Goal: Information Seeking & Learning: Learn about a topic

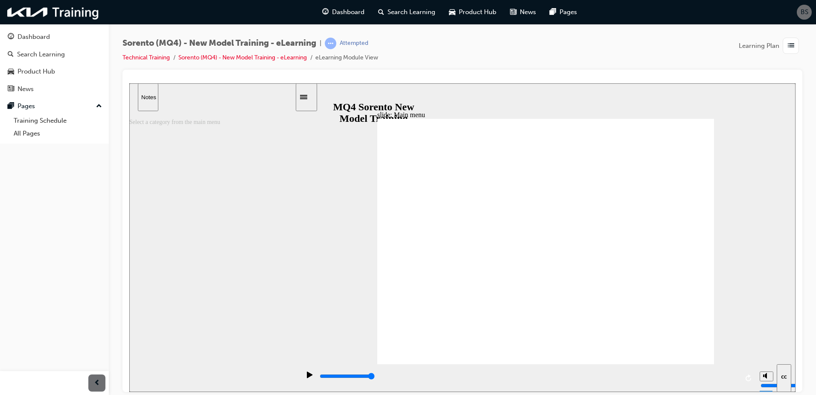
click at [303, 375] on div "play/pause" at bounding box center [310, 378] width 15 height 15
click at [307, 377] on icon "play/pause" at bounding box center [310, 374] width 6 height 6
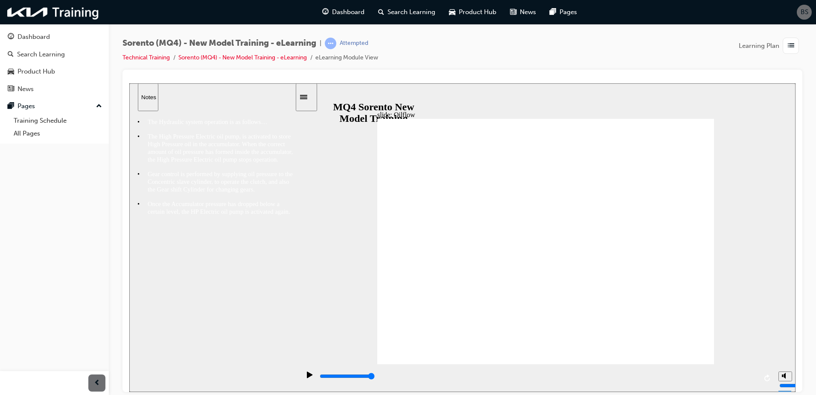
click at [310, 372] on div "play/pause" at bounding box center [310, 378] width 15 height 15
click at [307, 374] on icon "play/pause" at bounding box center [310, 374] width 6 height 7
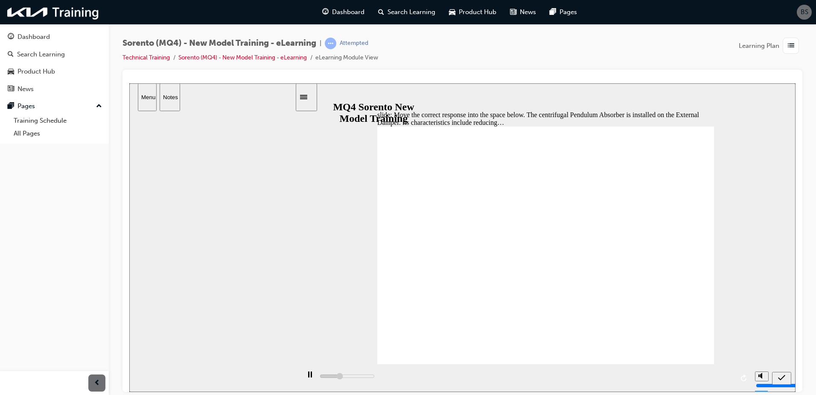
drag, startPoint x: 501, startPoint y: 293, endPoint x: 491, endPoint y: 185, distance: 108.4
click at [782, 374] on icon "submit" at bounding box center [781, 377] width 7 height 8
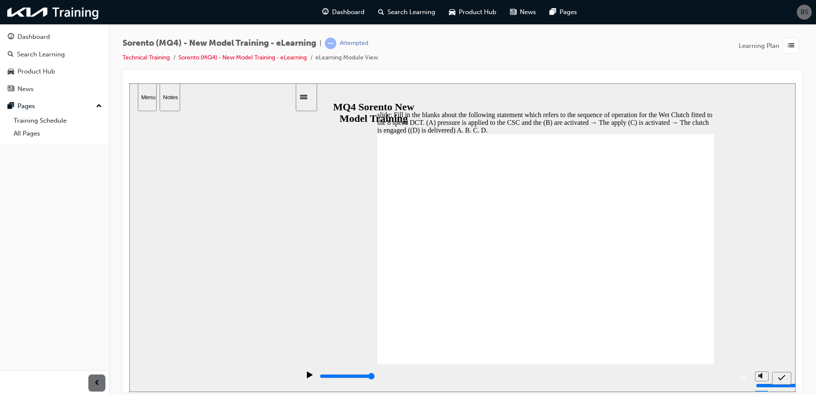
click at [661, 213] on div "slide: Fill in the blanks about the following statement which refers to the seq…" at bounding box center [462, 236] width 667 height 306
click at [782, 374] on icon "submit" at bounding box center [781, 377] width 7 height 8
click at [781, 378] on icon "submit" at bounding box center [781, 377] width 7 height 6
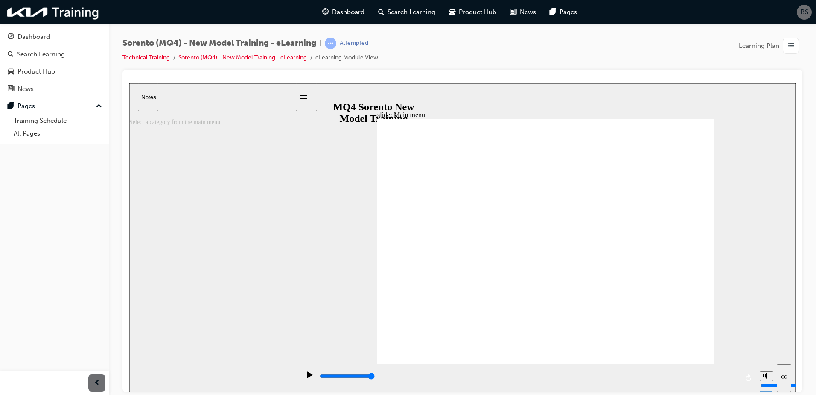
click at [314, 377] on div "play/pause" at bounding box center [310, 378] width 15 height 15
click at [307, 375] on icon "play/pause" at bounding box center [310, 374] width 6 height 6
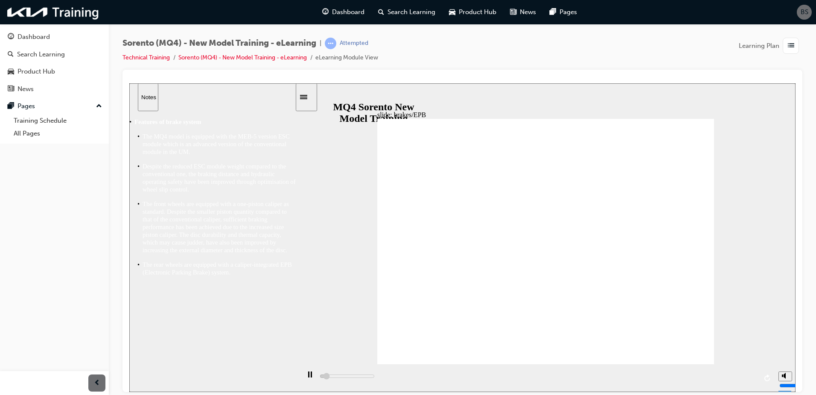
type input "2000"
click at [308, 377] on rect "play/pause" at bounding box center [308, 374] width 1 height 6
